Goal: Communication & Community: Answer question/provide support

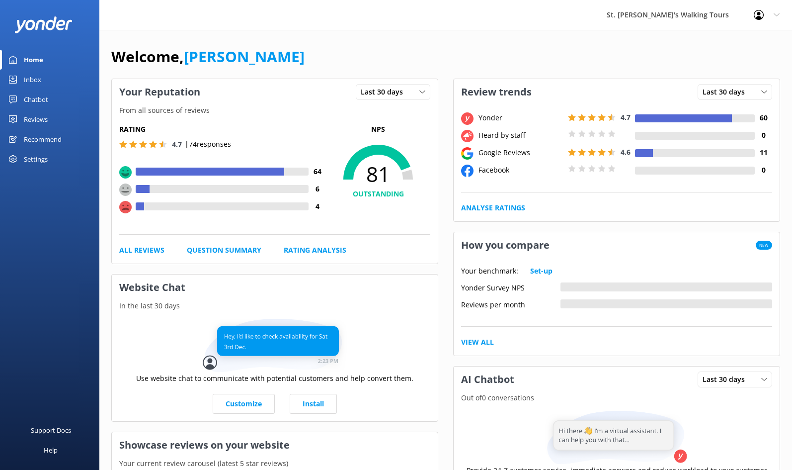
click at [37, 117] on div "Reviews" at bounding box center [36, 119] width 24 height 20
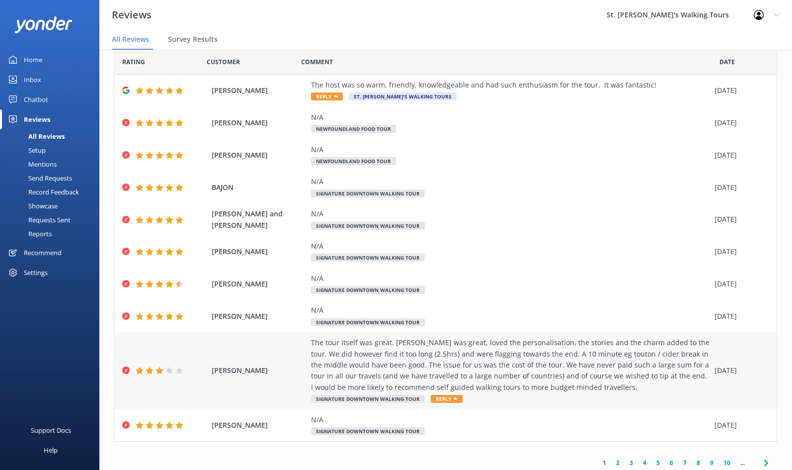
scroll to position [35, 0]
click at [496, 366] on div "The tour itself was great. [PERSON_NAME] was great, loved the personalisation, …" at bounding box center [510, 365] width 398 height 56
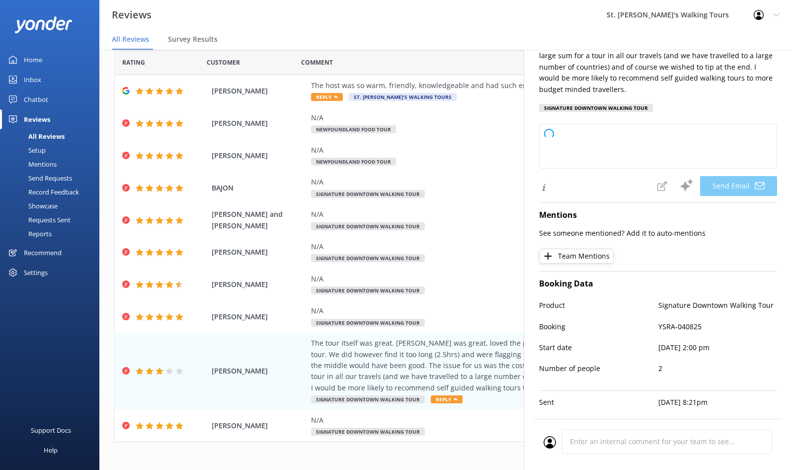
scroll to position [132, 0]
type textarea "Thank you so much for your feedback, [PERSON_NAME]. We're delighted to hear you…"
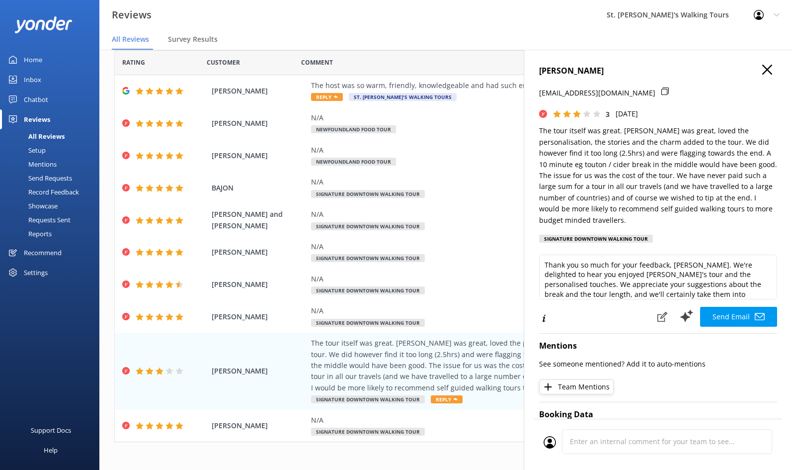
scroll to position [0, 0]
click at [775, 67] on h4 "[PERSON_NAME]" at bounding box center [658, 71] width 238 height 13
click at [766, 72] on icon at bounding box center [767, 70] width 10 height 10
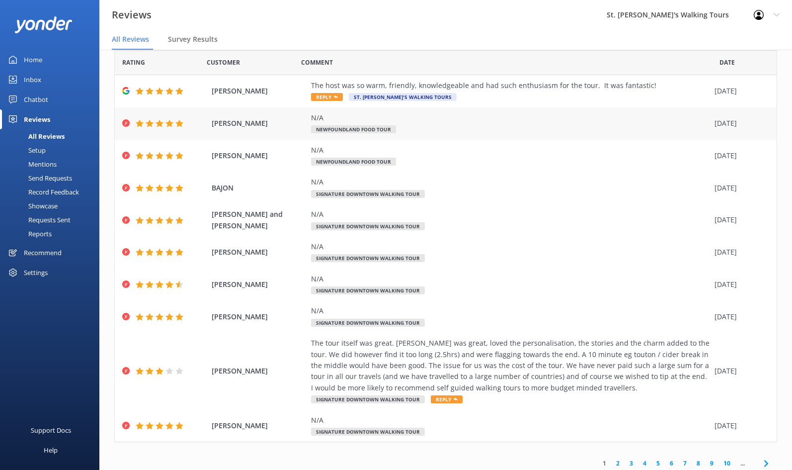
scroll to position [0, 0]
click at [478, 90] on div "The host was so warm, friendly, knowledgeable and had such enthusiasm for the t…" at bounding box center [510, 85] width 398 height 11
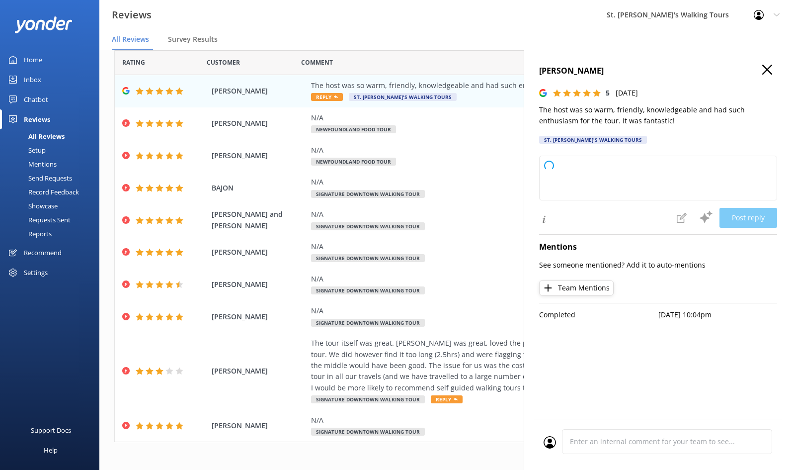
type textarea "Thank you so much for your wonderful feedback! We're thrilled to hear you enjoy…"
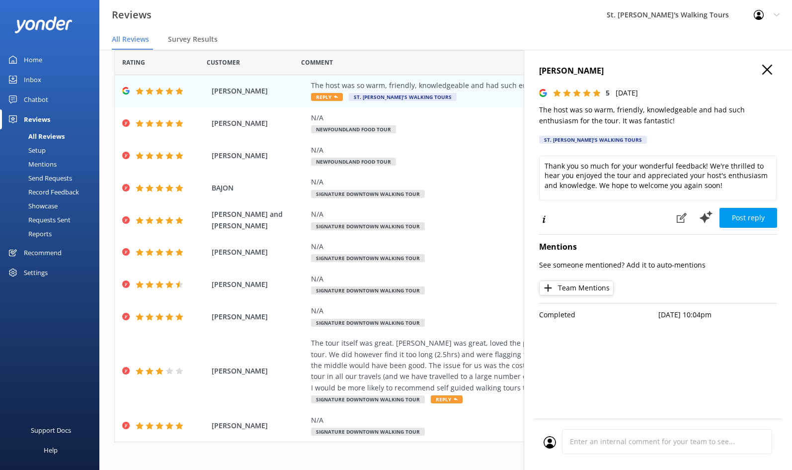
click at [765, 66] on icon at bounding box center [767, 70] width 10 height 10
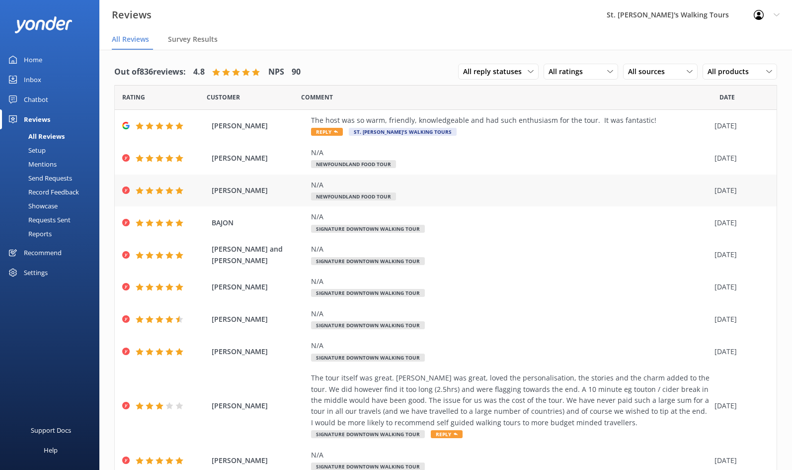
scroll to position [0, 0]
